Goal: Find specific page/section: Find specific page/section

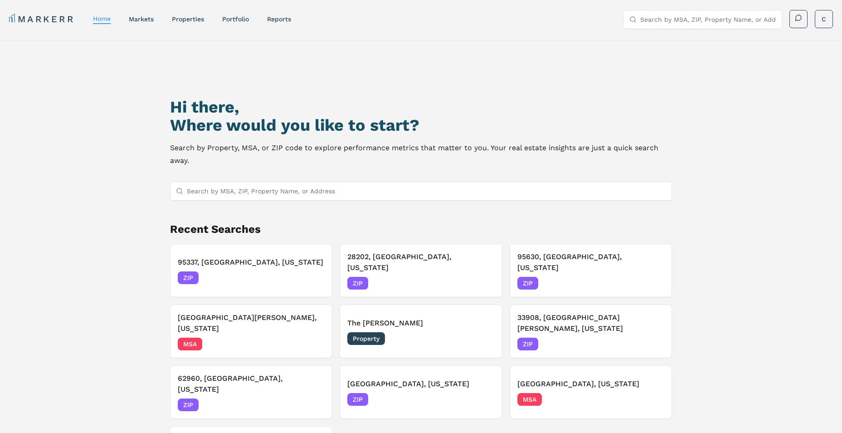
click at [273, 195] on input "Search by MSA, ZIP, Property Name, or Address" at bounding box center [427, 191] width 480 height 18
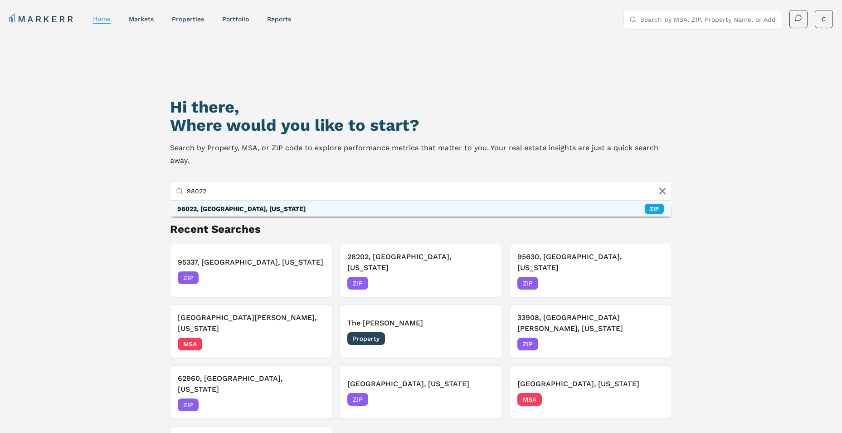
type input "98022"
click at [259, 209] on div "98022, Enumclaw, Washington" at bounding box center [241, 208] width 128 height 9
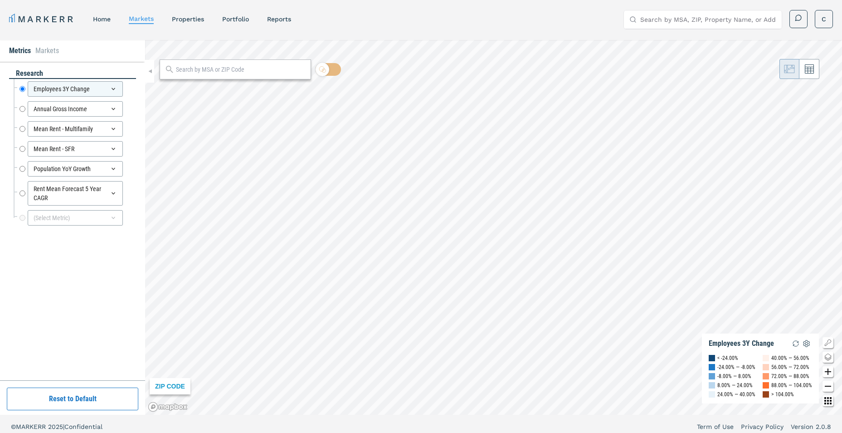
click at [239, 71] on input "text" at bounding box center [241, 70] width 130 height 10
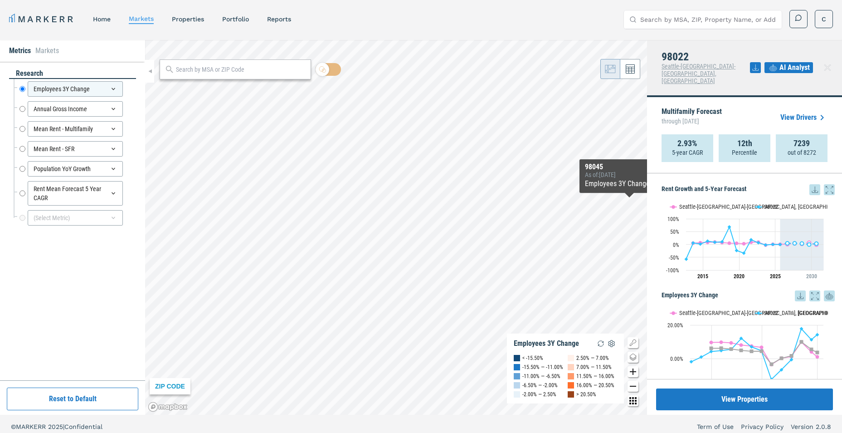
click at [812, 186] on icon at bounding box center [815, 189] width 6 height 6
click at [778, 234] on div "Download as XLS" at bounding box center [775, 233] width 52 height 9
